Goal: Task Accomplishment & Management: Use online tool/utility

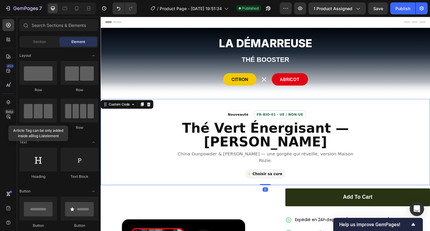
scroll to position [80, 0]
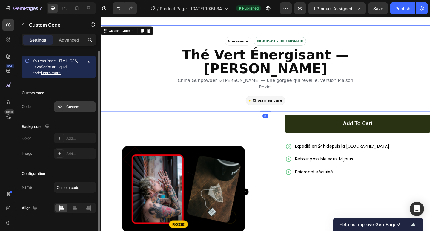
click at [64, 109] on div "Custom" at bounding box center [75, 106] width 42 height 11
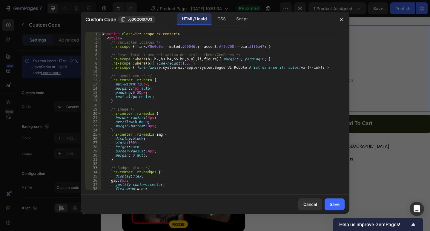
drag, startPoint x: 125, startPoint y: 112, endPoint x: 88, endPoint y: 48, distance: 73.9
click at [94, 54] on div "} 1 2 3 4 5 6 7 8 9 10 11 12 13 14 15 16 17 18 19 20 21 22 23 24 25 26 27 28 29…" at bounding box center [214, 111] width 259 height 158
type textarea "/* Reset local + neutralisation des styles thème/GemPages */ .rz-scope :where(h…"
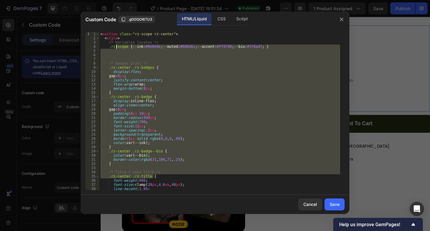
drag, startPoint x: 183, startPoint y: 164, endPoint x: 100, endPoint y: 27, distance: 160.3
click at [100, 27] on div "1 2 3 4 5 6 7 8 9 10 11 12 13 14 15 16 17 18 19 20 21 22 23 24 25 26 27 28 29 3…" at bounding box center [215, 111] width 269 height 168
type textarea "<section class="rz-scope rz-center"> <style>"
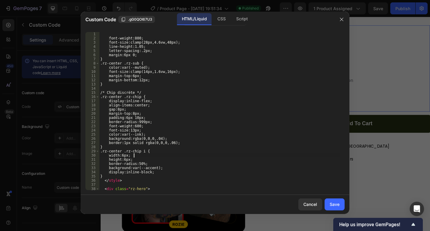
drag, startPoint x: 166, startPoint y: 157, endPoint x: 111, endPoint y: 5, distance: 162.0
click at [111, 5] on div "Custom Code .gG0QOI67U3 HTML/Liquid CSS Script 1 2 3 4 5 6 7 8 9 10 11 12 13 14…" at bounding box center [215, 115] width 430 height 231
type textarea "font-weight:800;"
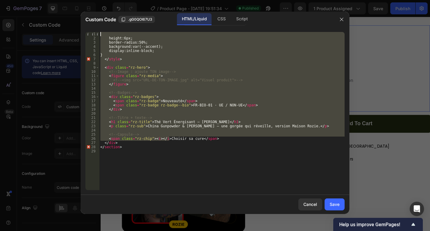
drag, startPoint x: 162, startPoint y: 120, endPoint x: 96, endPoint y: -26, distance: 160.4
click at [96, 0] on html "7 / Product Page - [DATE] 19:51:34 Published Preview 1 product assigned Save Pu…" at bounding box center [215, 0] width 430 height 0
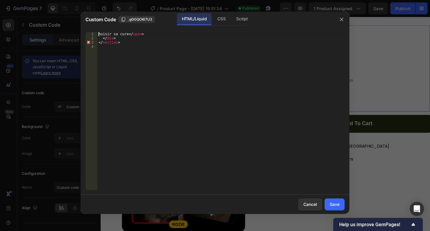
click at [77, 0] on html "7 / Product Page - [DATE] 19:51:34 Published Preview 1 product assigned Save Pu…" at bounding box center [215, 0] width 430 height 0
type textarea "hoisir sa cure</span> </div>"
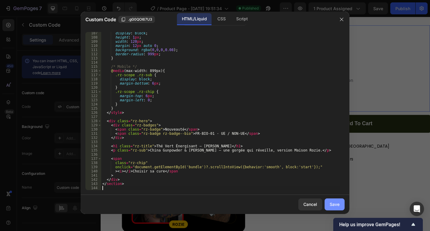
click at [338, 205] on div "Save" at bounding box center [335, 204] width 10 height 6
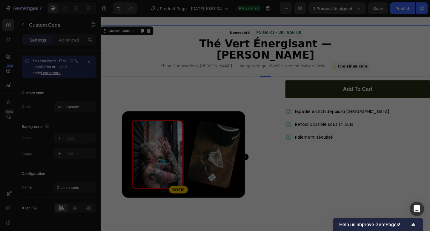
type textarea "</section>"
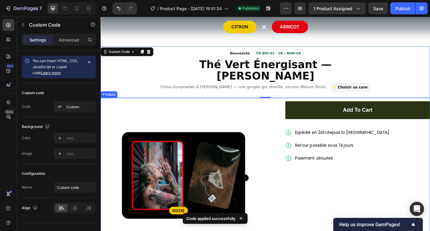
scroll to position [40, 0]
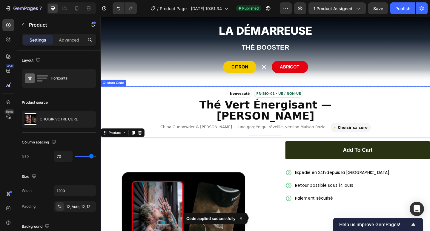
scroll to position [0, 0]
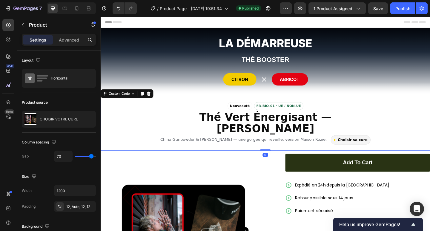
click at [369, 126] on h1 "Thé Vert Énergisant — [PERSON_NAME]" at bounding box center [279, 132] width 233 height 25
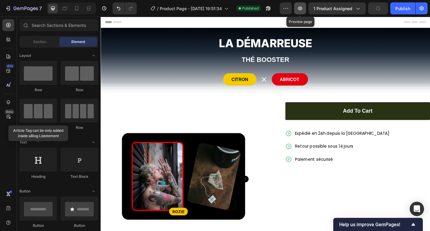
click at [302, 6] on icon "button" at bounding box center [300, 8] width 6 height 6
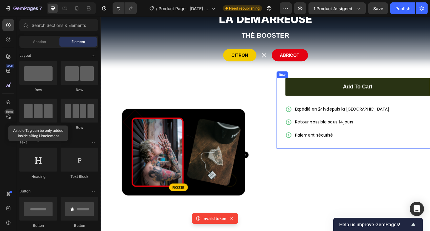
scroll to position [40, 0]
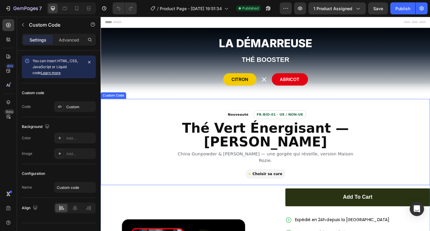
click at [304, 145] on h1 "Thé Vert Énergisant — [PERSON_NAME]" at bounding box center [279, 146] width 203 height 30
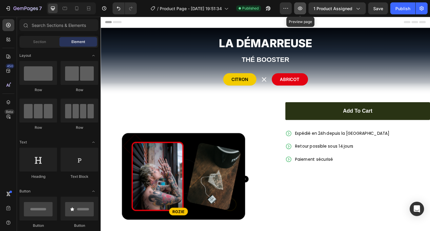
click at [301, 11] on button "button" at bounding box center [300, 8] width 12 height 12
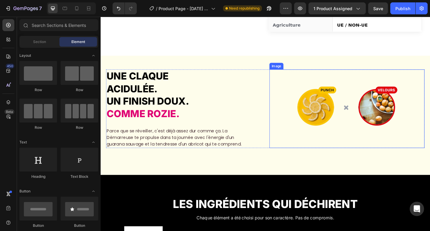
scroll to position [438, 0]
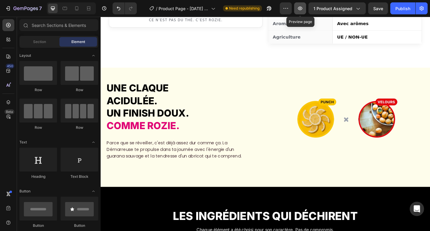
click at [303, 8] on icon "button" at bounding box center [300, 8] width 6 height 6
